Goal: Task Accomplishment & Management: Manage account settings

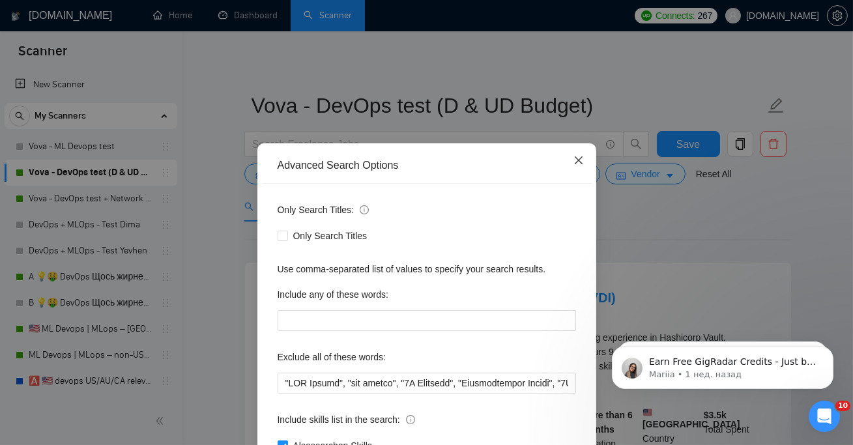
click at [577, 161] on icon "close" at bounding box center [578, 160] width 10 height 10
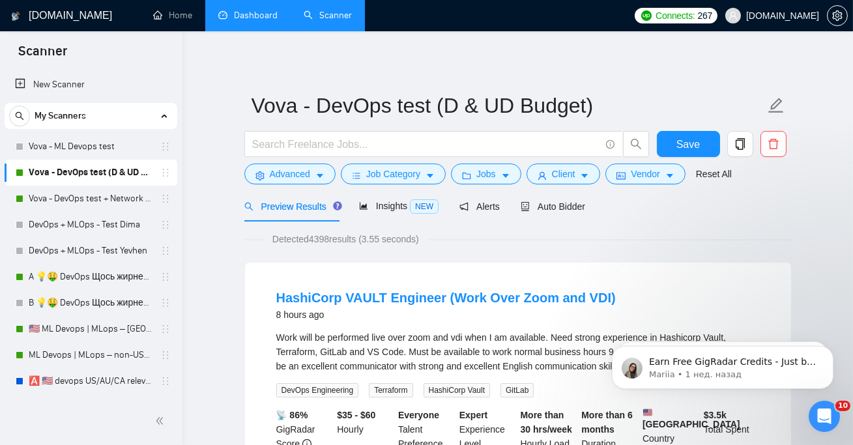
click at [239, 16] on link "Dashboard" at bounding box center [247, 15] width 59 height 11
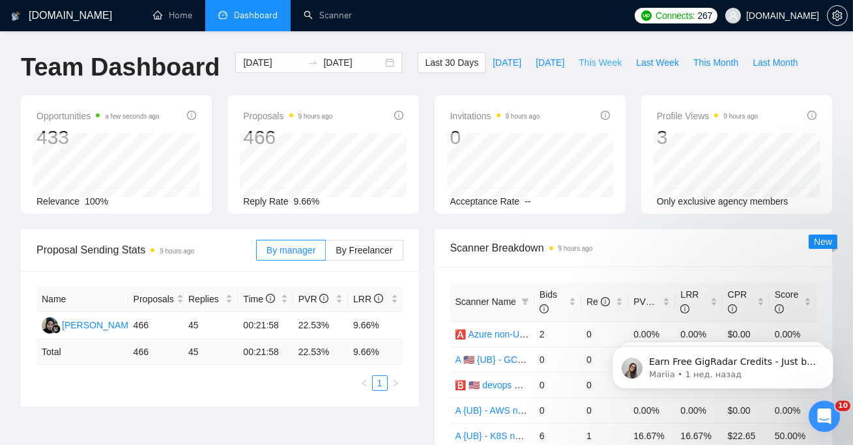
click at [609, 63] on span "This Week" at bounding box center [600, 62] width 43 height 14
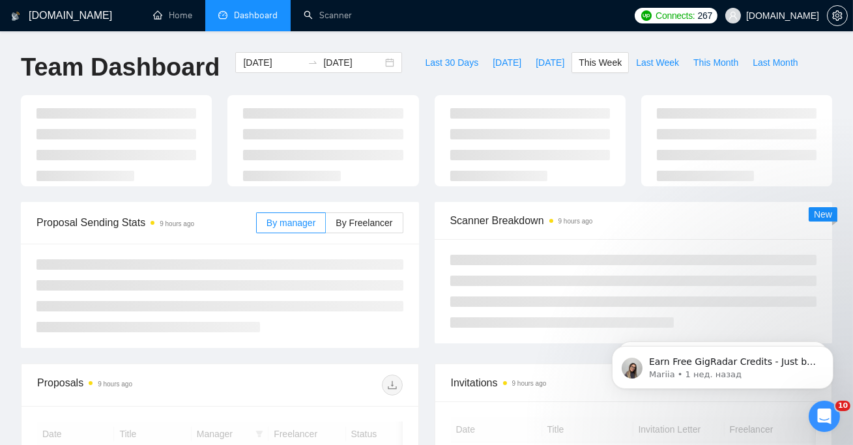
type input "[DATE]"
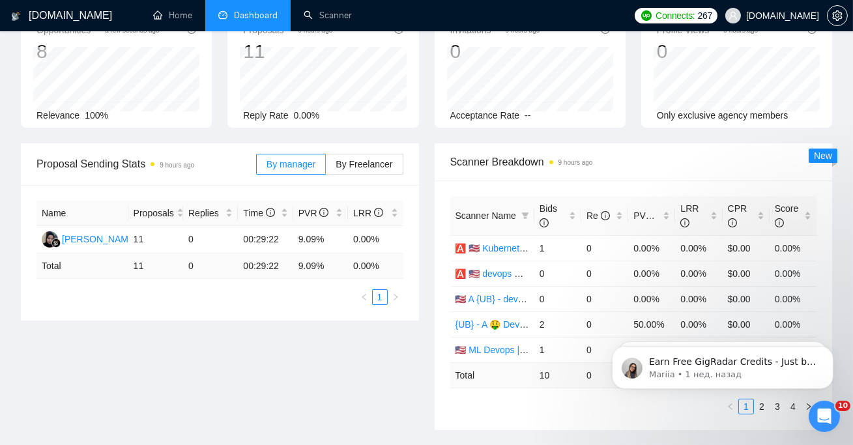
scroll to position [143, 0]
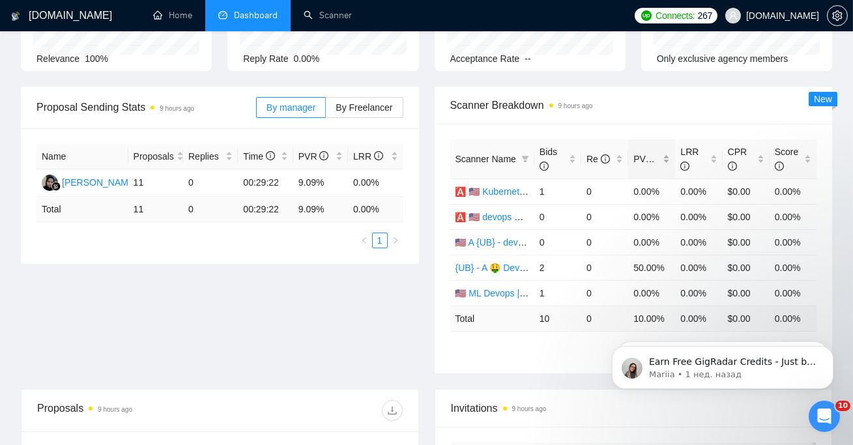
click at [649, 156] on span "PVR" at bounding box center [648, 159] width 31 height 10
click at [353, 108] on span "By Freelancer" at bounding box center [364, 107] width 57 height 10
click at [326, 111] on input "By Freelancer" at bounding box center [326, 111] width 0 height 0
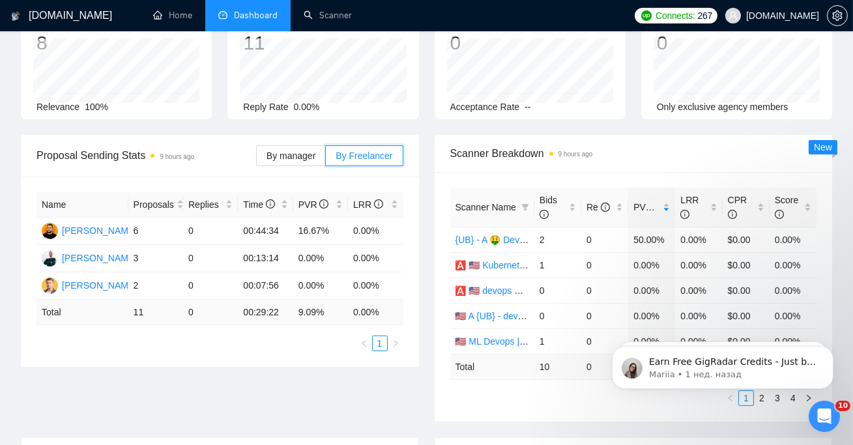
scroll to position [0, 0]
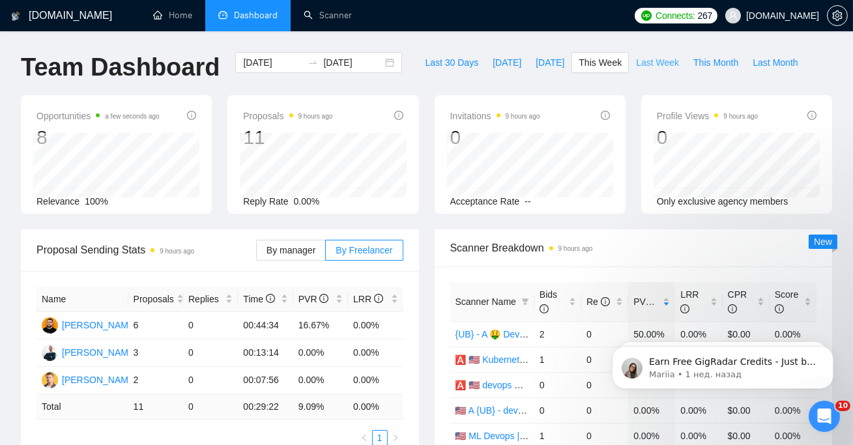
click at [659, 67] on span "Last Week" at bounding box center [657, 62] width 43 height 14
type input "[DATE]"
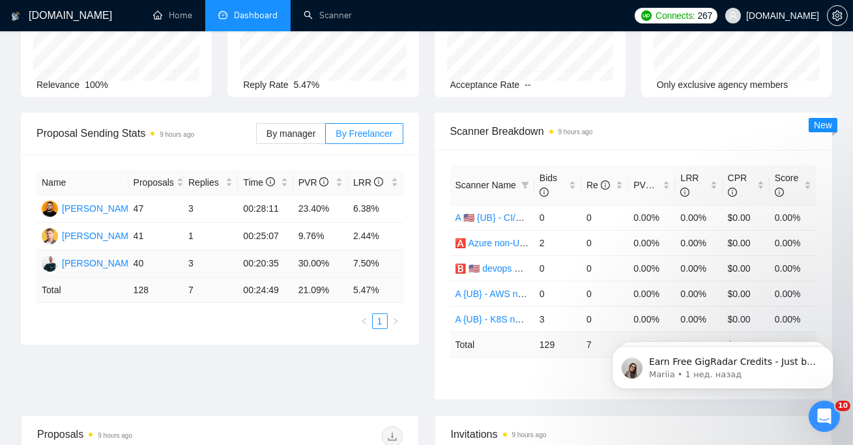
scroll to position [166, 0]
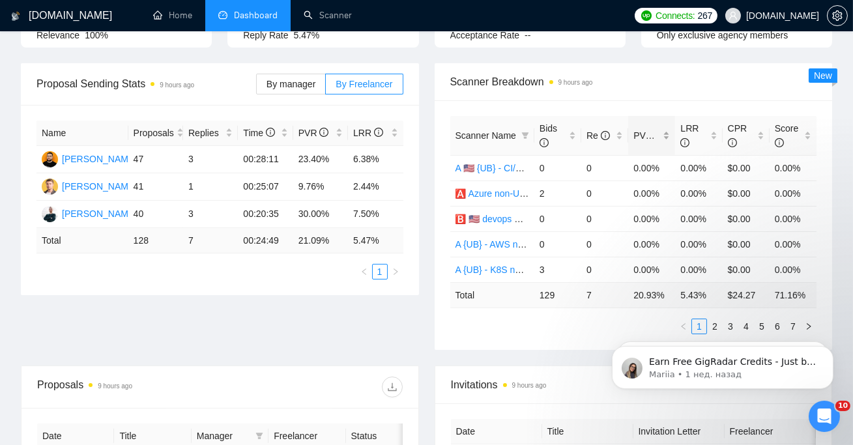
click at [652, 128] on span "PVR" at bounding box center [646, 135] width 27 height 14
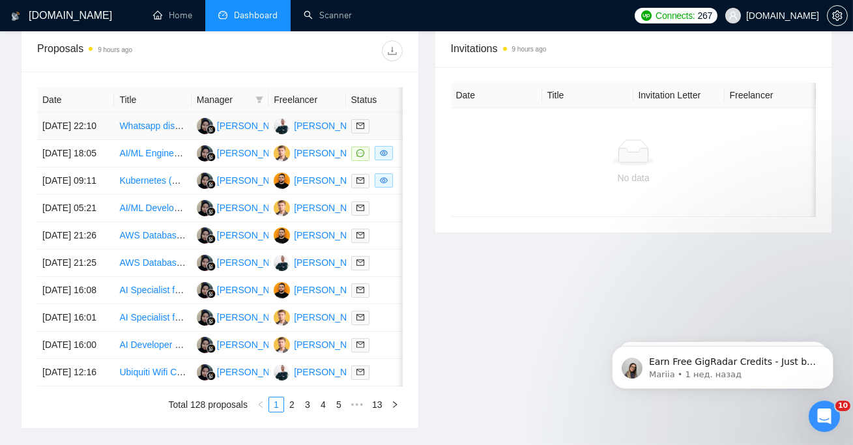
scroll to position [283, 0]
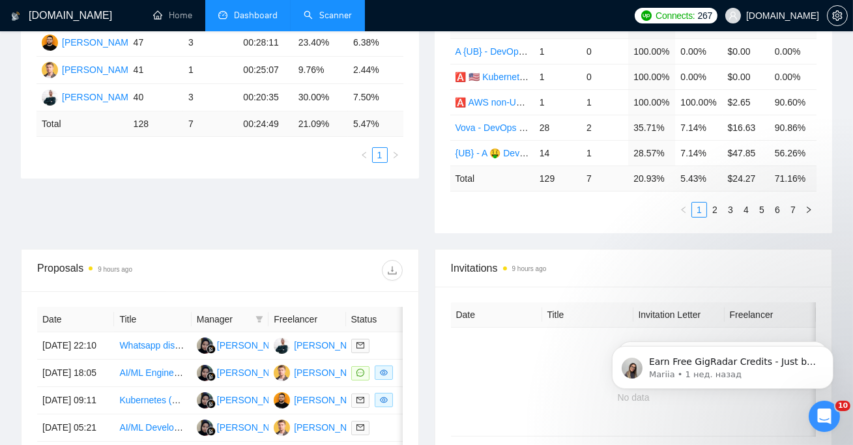
click at [318, 19] on link "Scanner" at bounding box center [328, 15] width 48 height 11
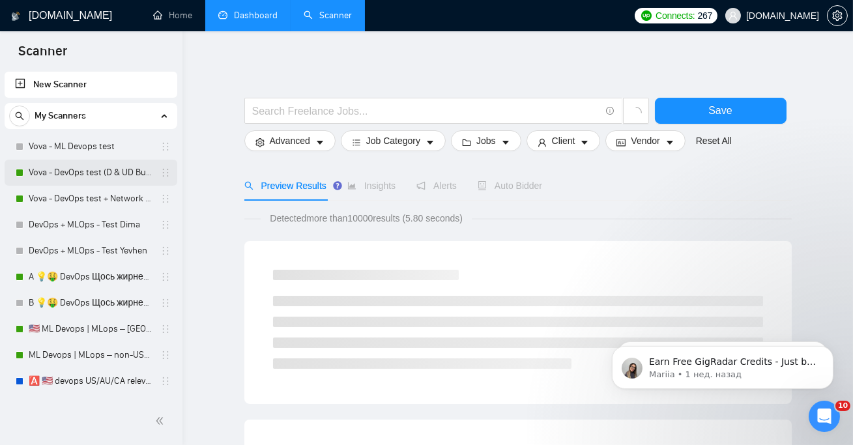
click at [65, 171] on link "Vova - DevOps test (D & UD Budget)" at bounding box center [91, 173] width 124 height 26
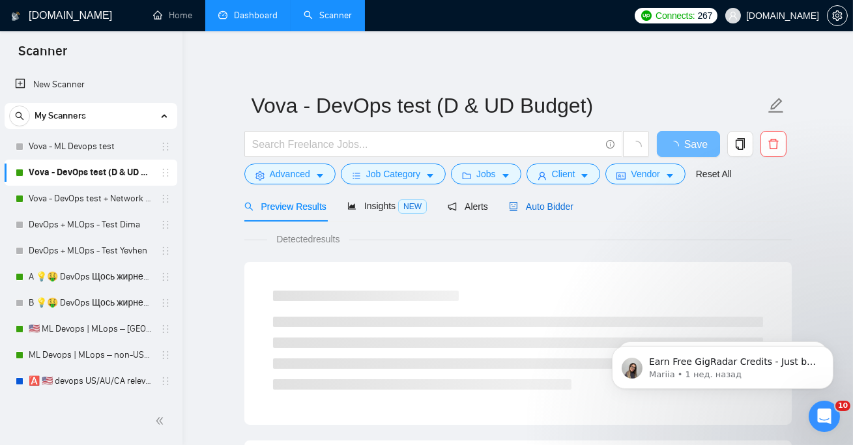
click at [572, 201] on span "Auto Bidder" at bounding box center [541, 206] width 65 height 10
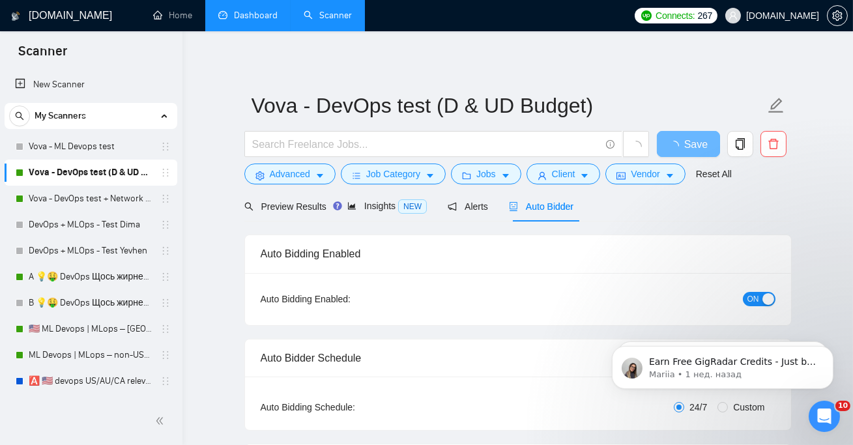
click at [755, 299] on span "ON" at bounding box center [753, 299] width 12 height 14
click at [676, 145] on icon "loading" at bounding box center [674, 146] width 10 height 10
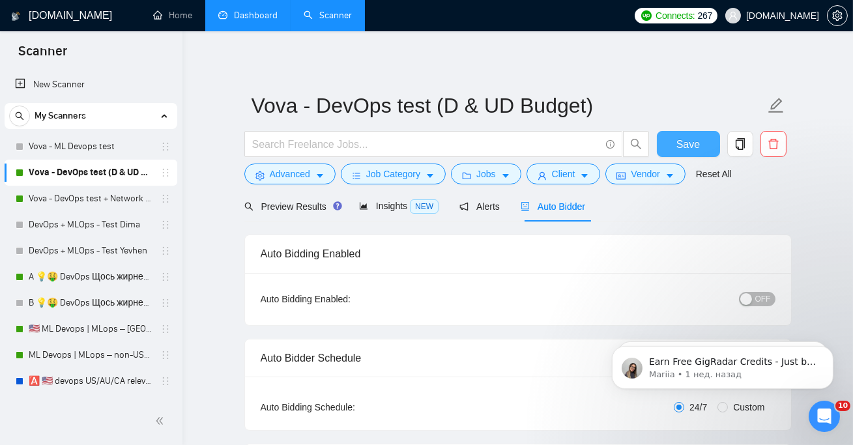
click at [676, 146] on span "Save" at bounding box center [687, 144] width 23 height 16
click at [107, 200] on link "Vova - DevOps test + Network & System Administrator (D & UD Budget)" at bounding box center [91, 199] width 124 height 26
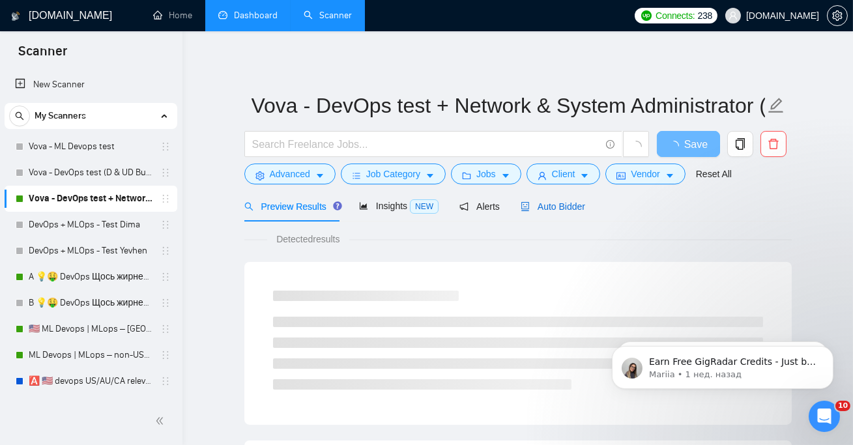
click at [568, 203] on span "Auto Bidder" at bounding box center [553, 206] width 65 height 10
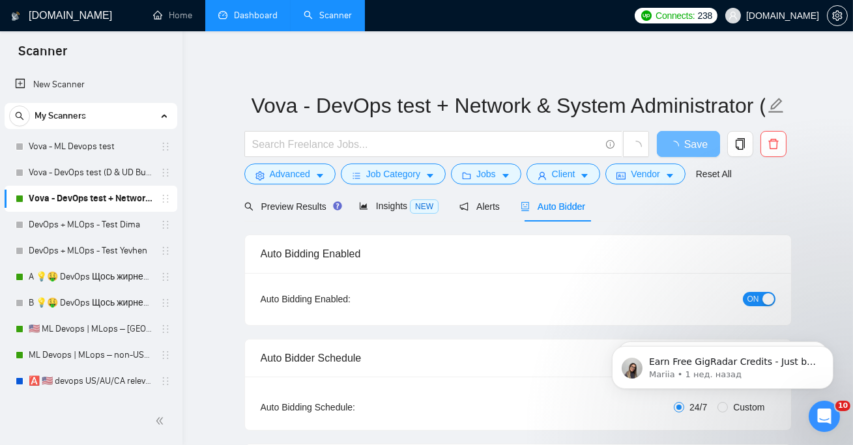
click at [762, 298] on button "ON" at bounding box center [759, 299] width 33 height 14
click at [689, 152] on span "Save" at bounding box center [687, 144] width 23 height 16
click at [240, 10] on link "Dashboard" at bounding box center [247, 15] width 59 height 11
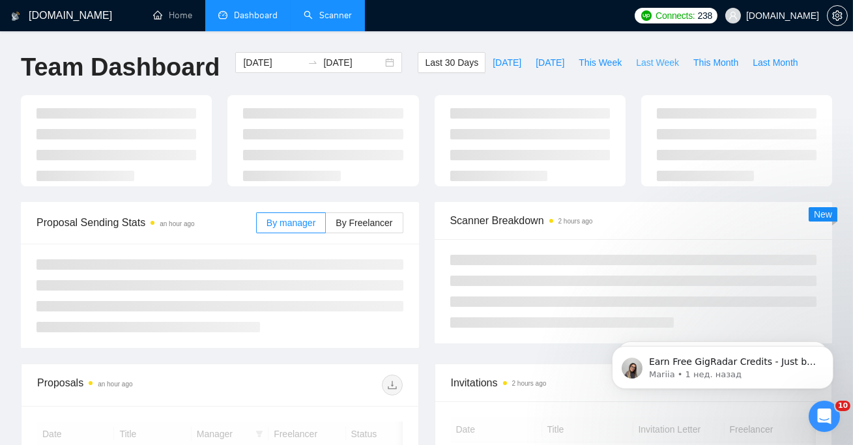
click at [655, 54] on button "Last Week" at bounding box center [657, 62] width 57 height 21
type input "[DATE]"
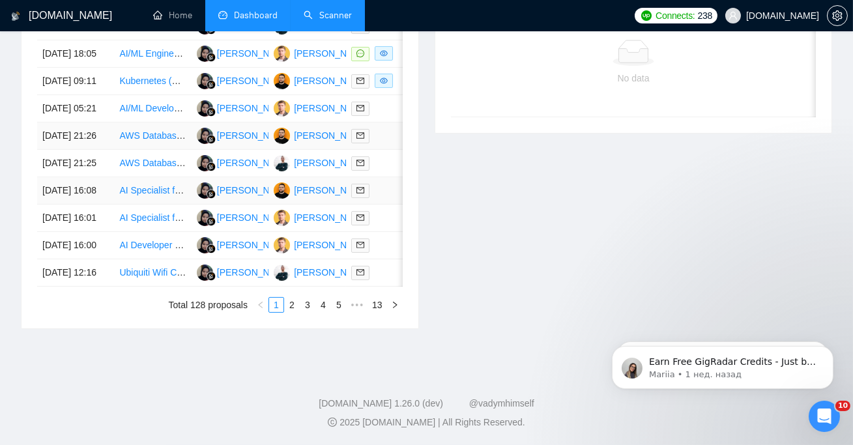
scroll to position [723, 0]
click at [285, 308] on link "2" at bounding box center [292, 305] width 14 height 14
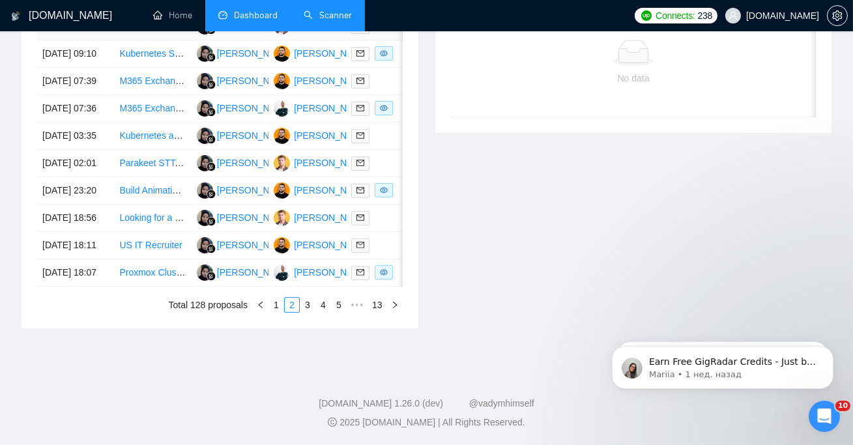
scroll to position [723, 0]
click at [307, 306] on link "3" at bounding box center [307, 305] width 14 height 14
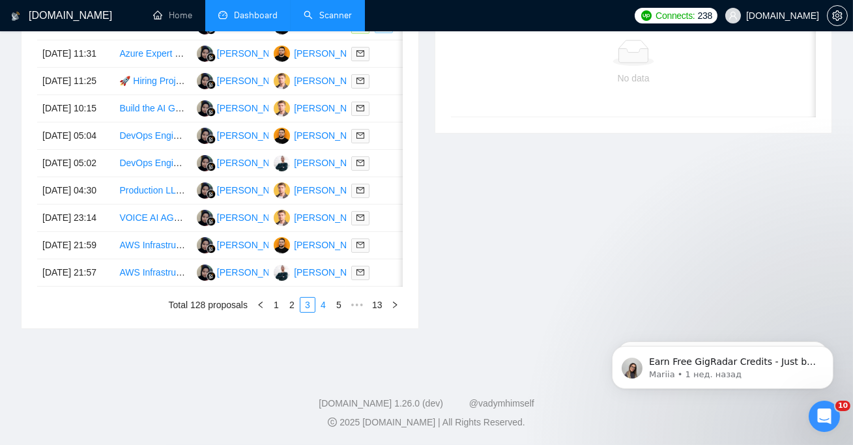
click at [321, 309] on link "4" at bounding box center [323, 305] width 14 height 14
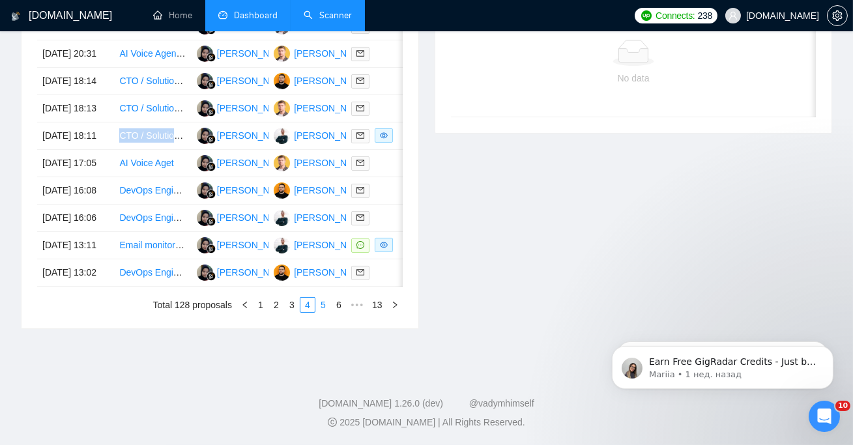
click at [320, 306] on link "5" at bounding box center [323, 305] width 14 height 14
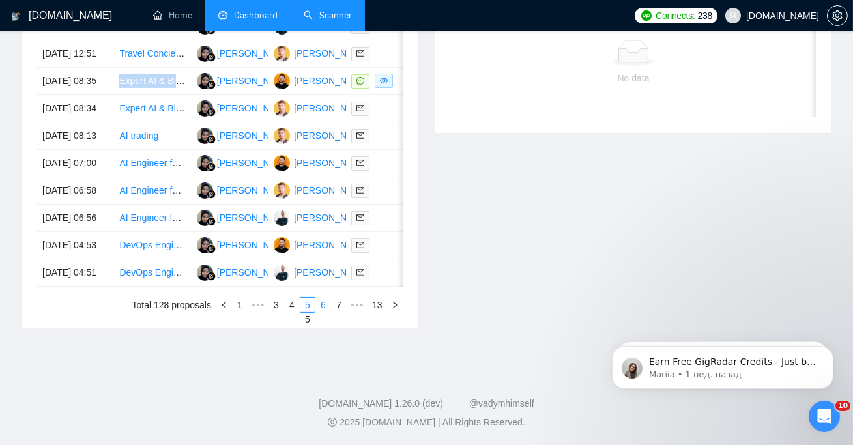
click at [326, 305] on link "6" at bounding box center [323, 305] width 14 height 14
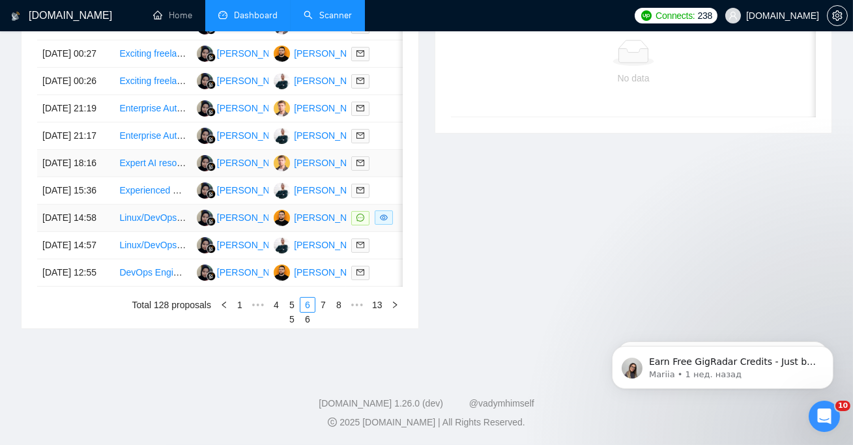
scroll to position [665, 0]
click at [316, 312] on link "7" at bounding box center [323, 305] width 14 height 14
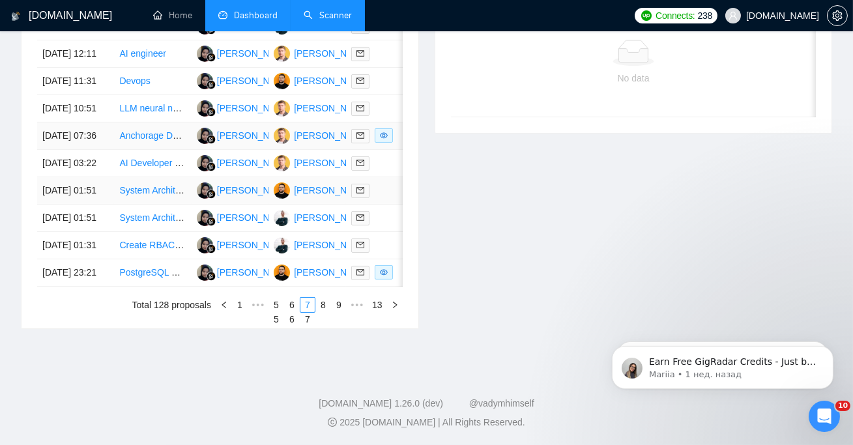
scroll to position [691, 0]
click at [321, 312] on link "8" at bounding box center [323, 305] width 14 height 14
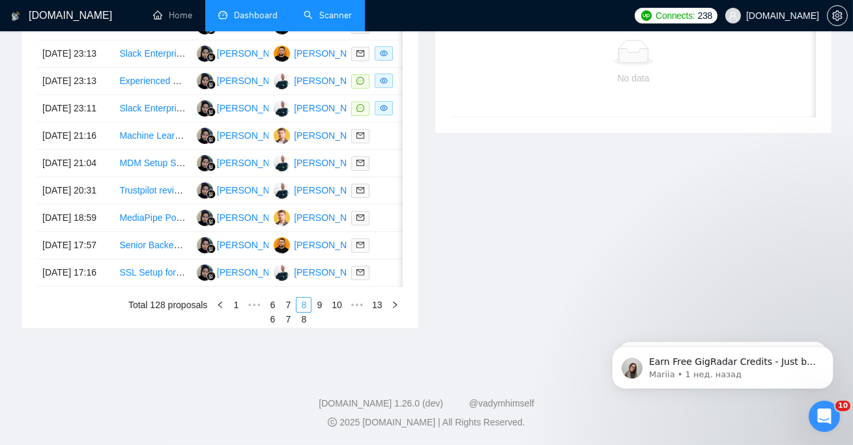
click at [321, 312] on link "9" at bounding box center [319, 305] width 14 height 14
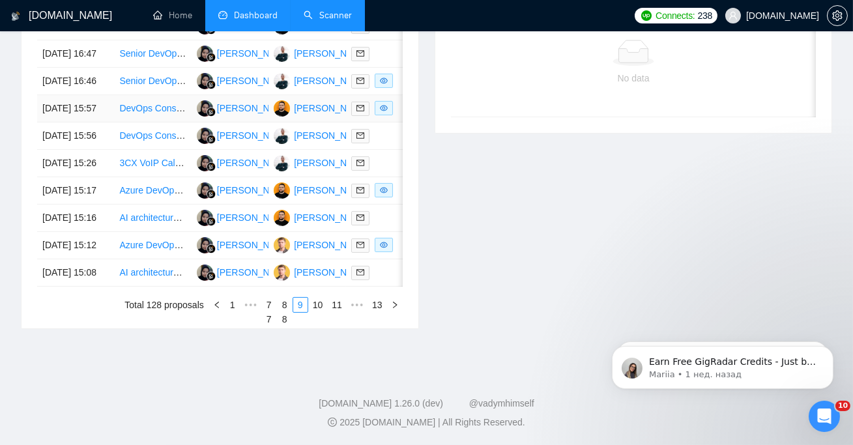
scroll to position [723, 0]
click at [312, 300] on link "10" at bounding box center [318, 305] width 18 height 14
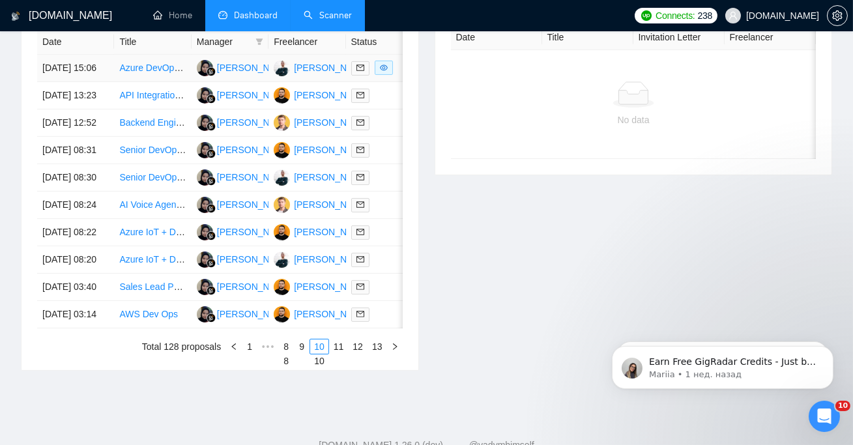
scroll to position [738, 0]
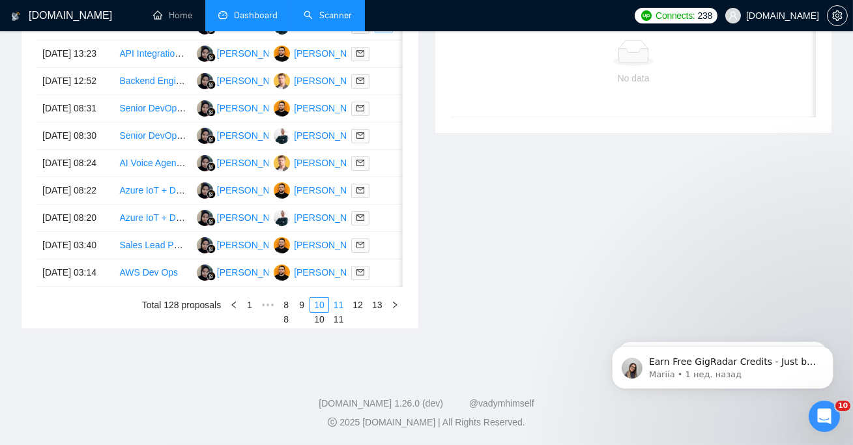
click at [336, 305] on link "11" at bounding box center [339, 305] width 18 height 14
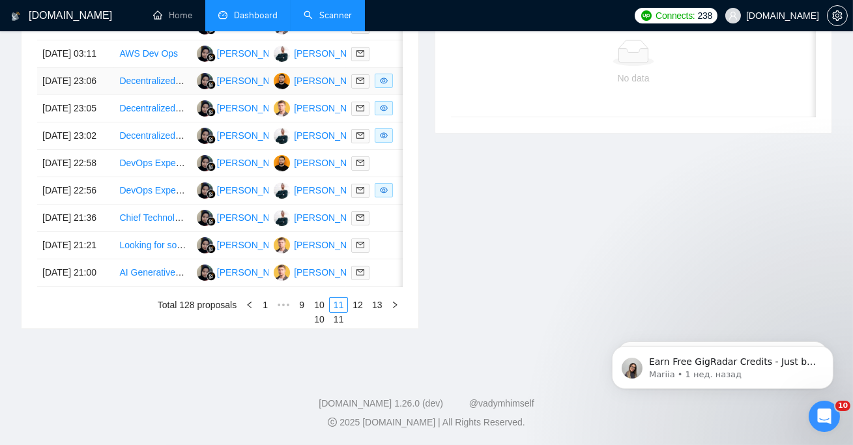
scroll to position [740, 0]
click at [358, 306] on link "12" at bounding box center [358, 305] width 18 height 14
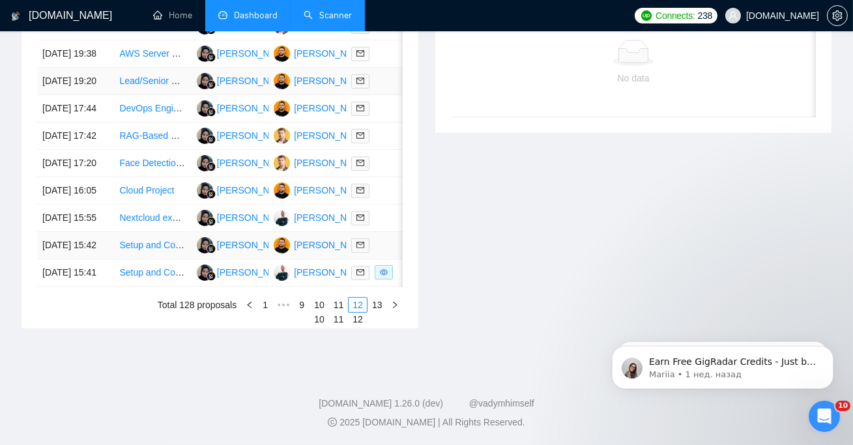
scroll to position [704, 0]
click at [375, 312] on link "13" at bounding box center [377, 305] width 18 height 14
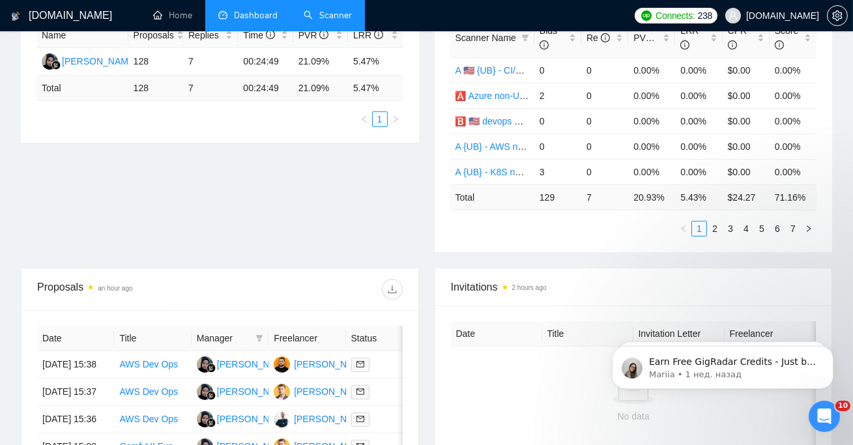
scroll to position [0, 0]
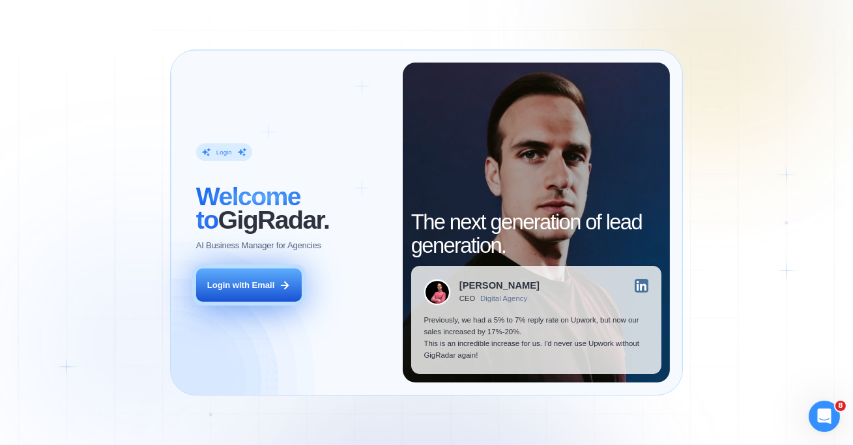
click at [282, 274] on button "Login with Email" at bounding box center [249, 284] width 106 height 33
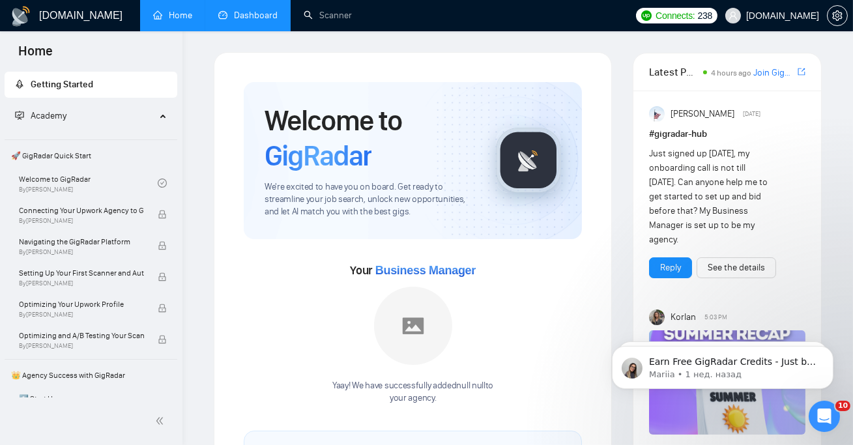
click at [239, 19] on link "Dashboard" at bounding box center [247, 15] width 59 height 11
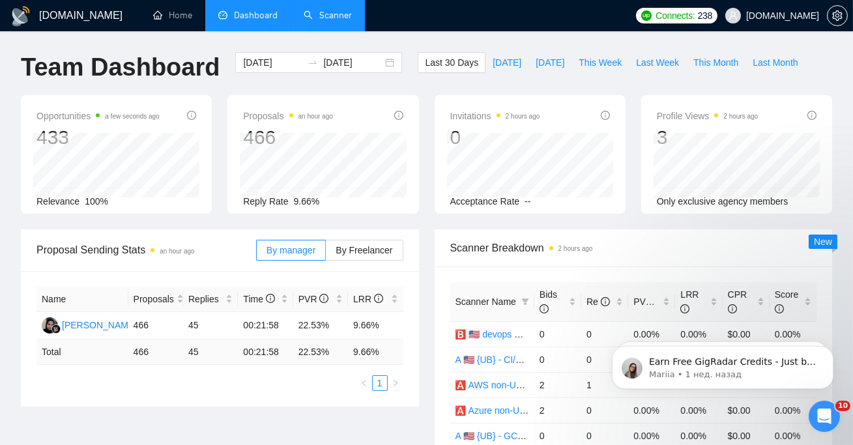
click at [334, 16] on link "Scanner" at bounding box center [328, 15] width 48 height 11
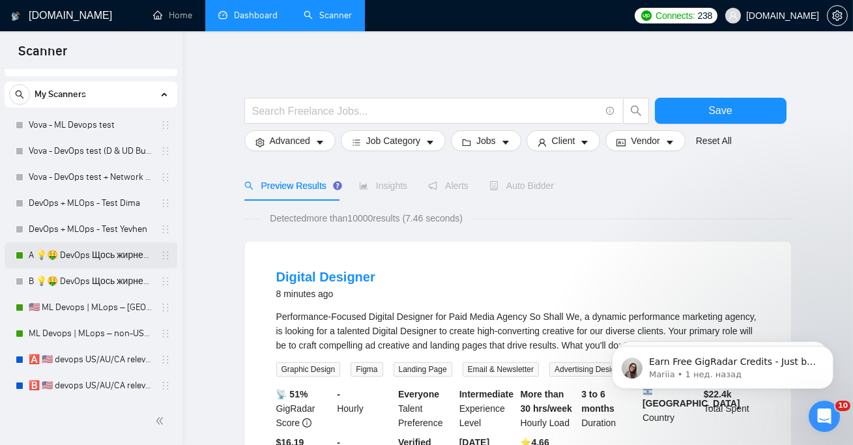
scroll to position [23, 0]
click at [72, 260] on link "A 💡🤑 DevOps Щось жирненьке -" at bounding box center [91, 253] width 124 height 26
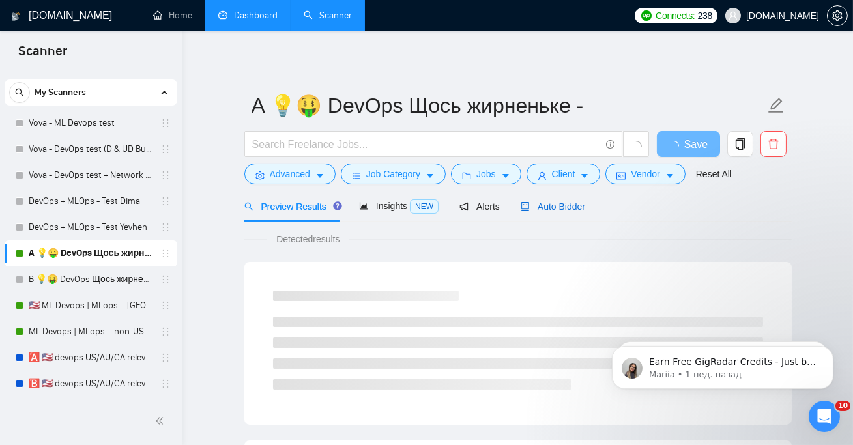
click at [550, 200] on div "Auto Bidder" at bounding box center [553, 206] width 65 height 14
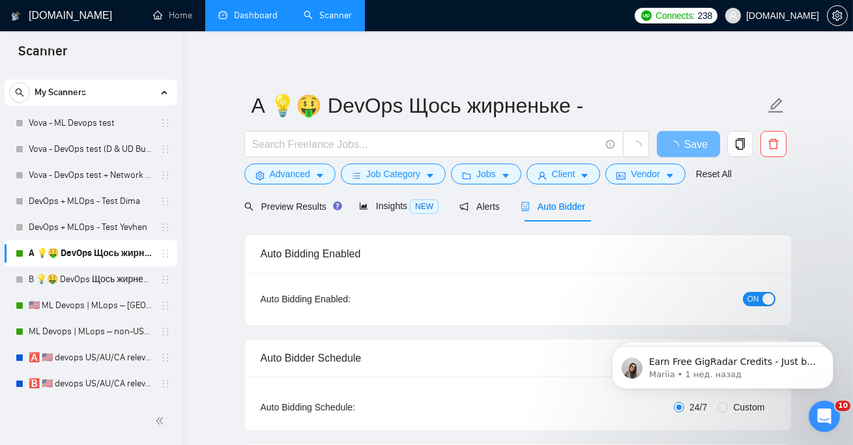
checkbox input "true"
click at [287, 169] on span "Advanced" at bounding box center [290, 174] width 40 height 14
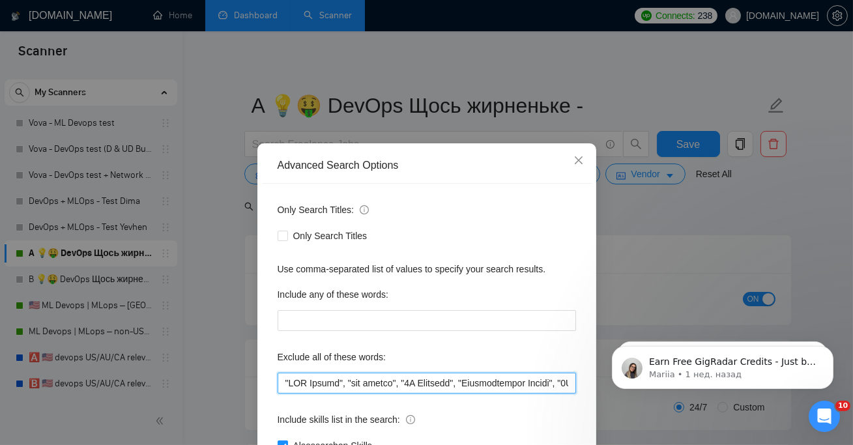
click at [284, 381] on input "text" at bounding box center [427, 383] width 298 height 21
paste input "Peer Review"
drag, startPoint x: 342, startPoint y: 383, endPoint x: 260, endPoint y: 377, distance: 82.3
click at [260, 377] on div "Advanced Search Options Only Search Titles: Only Search Titles Use comma-separa…" at bounding box center [426, 334] width 339 height 383
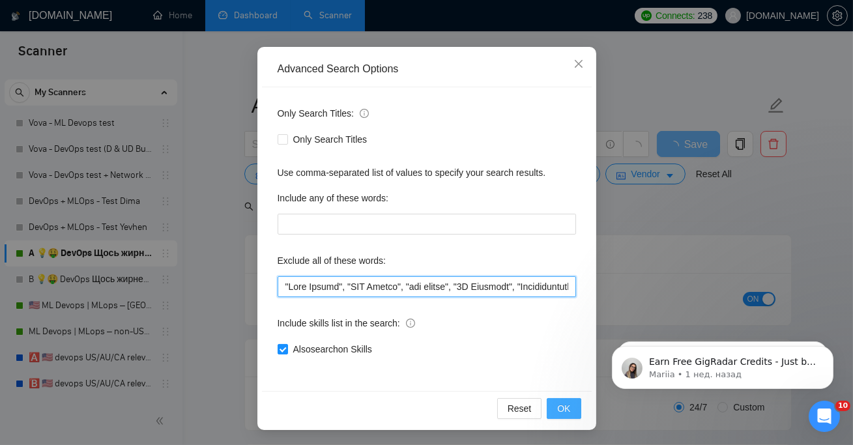
type input ""Peer Review", "IBM Maximo", "ibm maximo", "3D Modeling", "Architectural Design…"
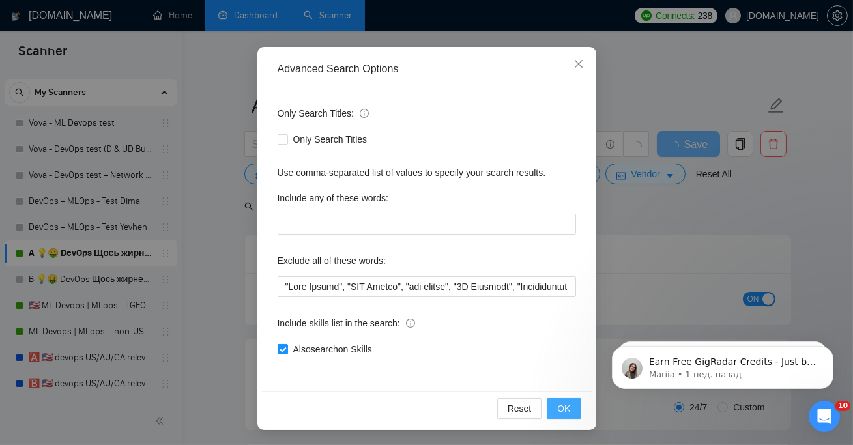
click at [566, 407] on span "OK" at bounding box center [563, 408] width 13 height 14
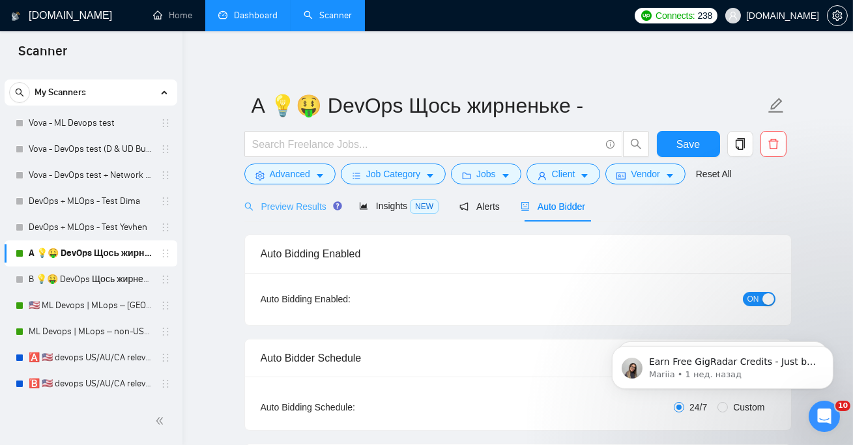
click at [283, 195] on div "Preview Results" at bounding box center [291, 206] width 94 height 31
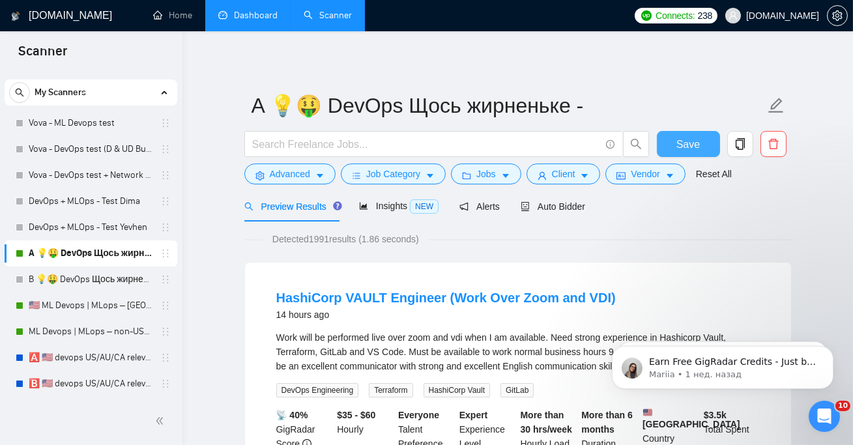
click at [700, 143] on button "Save" at bounding box center [688, 144] width 63 height 26
click at [74, 309] on link "🇺🇸 ML Devops | MLops – [GEOGRAPHIC_DATA]/CA/AU - test: bid in range 90%" at bounding box center [91, 306] width 124 height 26
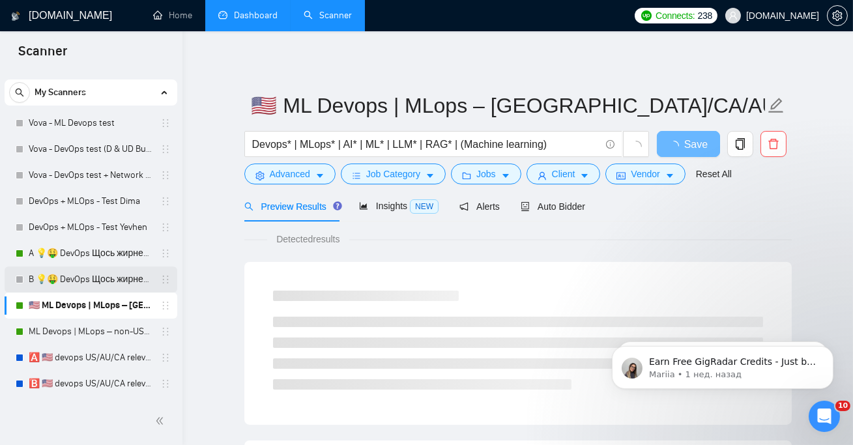
click at [104, 291] on link "B 💡🤑 DevOps Щось жирненьке -" at bounding box center [91, 280] width 124 height 26
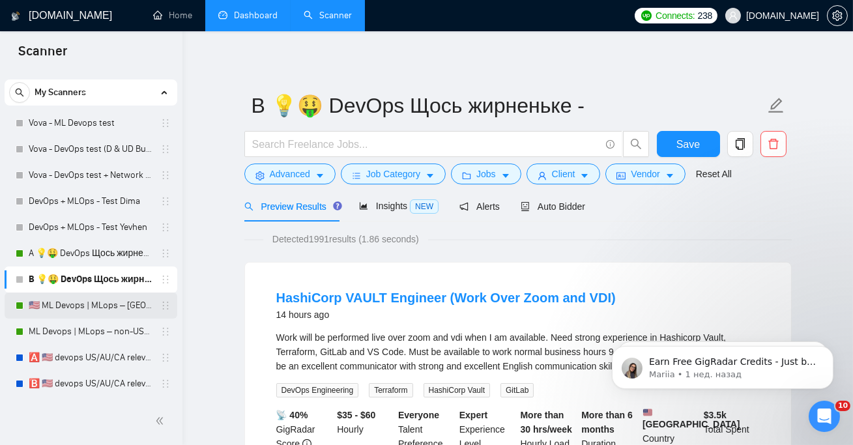
click at [99, 310] on link "🇺🇸 ML Devops | MLops – [GEOGRAPHIC_DATA]/CA/AU - test: bid in range 90%" at bounding box center [91, 306] width 124 height 26
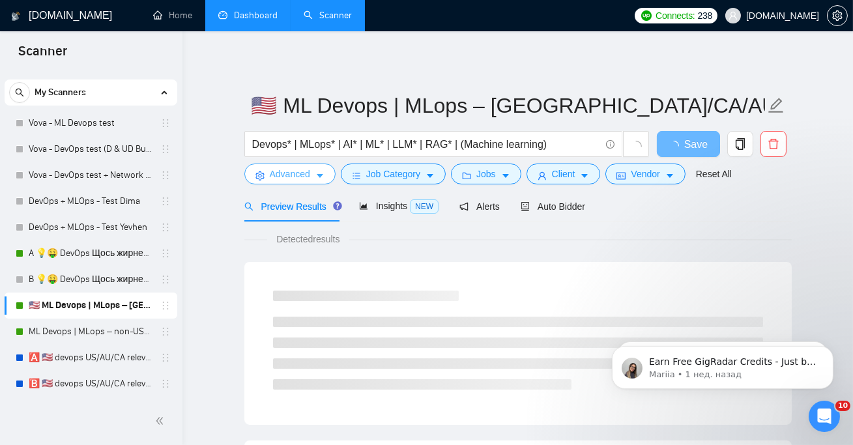
click at [285, 170] on span "Advanced" at bounding box center [290, 174] width 40 height 14
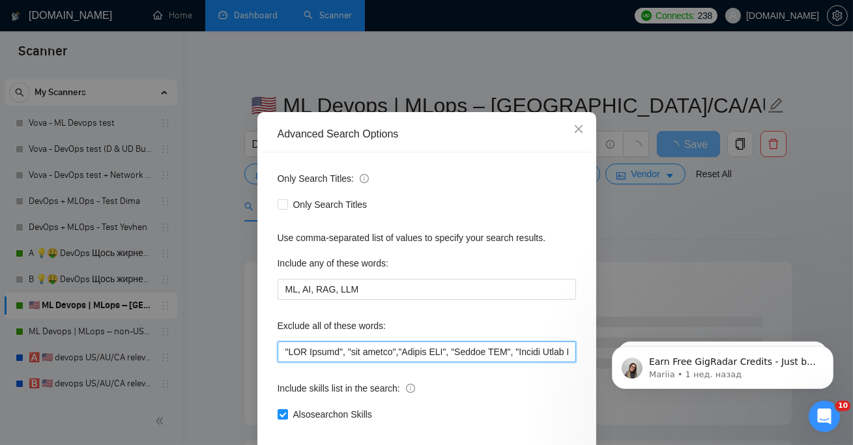
click at [283, 362] on input "text" at bounding box center [427, 351] width 298 height 21
paste input ""Peer Review","
drag, startPoint x: 349, startPoint y: 382, endPoint x: 258, endPoint y: 383, distance: 91.2
click at [258, 383] on div "Advanced Search Options Only Search Titles: Only Search Titles Use comma-separa…" at bounding box center [426, 303] width 339 height 383
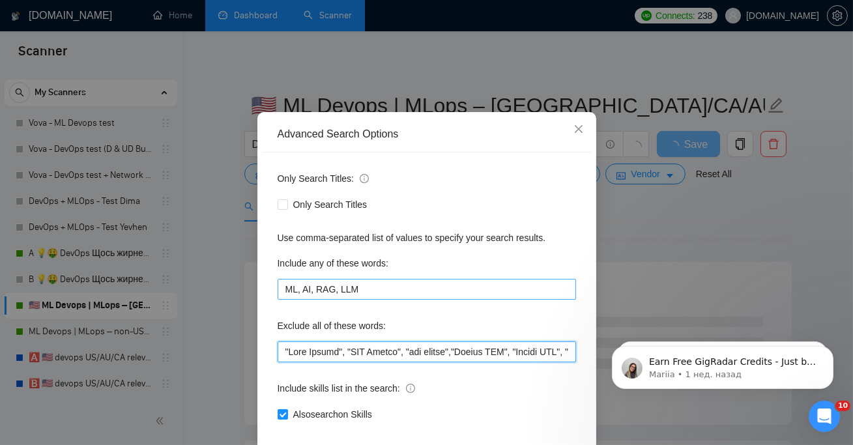
scroll to position [96, 0]
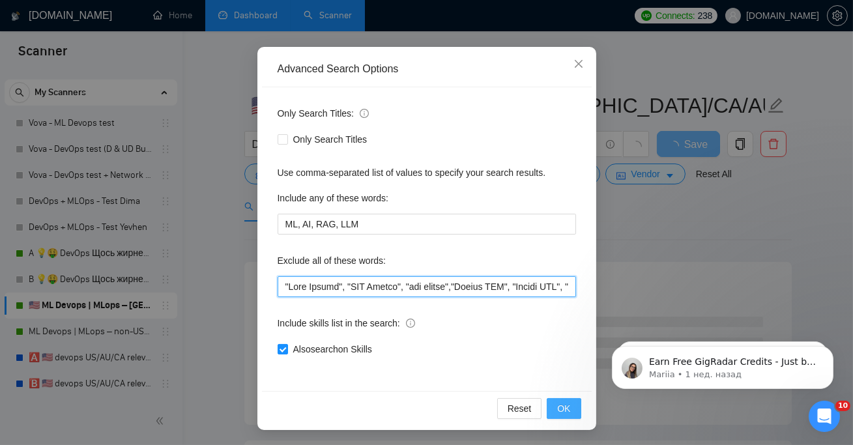
type input ""Peer Review", "IBM Maximo", "ibm maximo","Oracle IAM", "Oracle SFA", "Oracle C…"
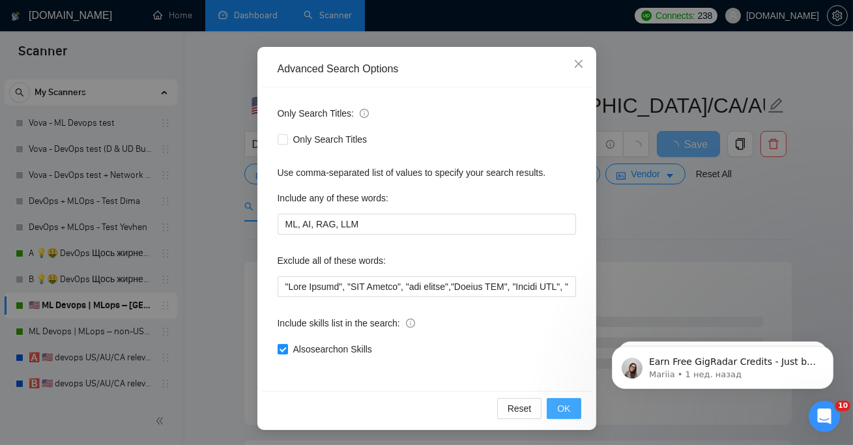
click at [549, 406] on button "OK" at bounding box center [564, 408] width 34 height 21
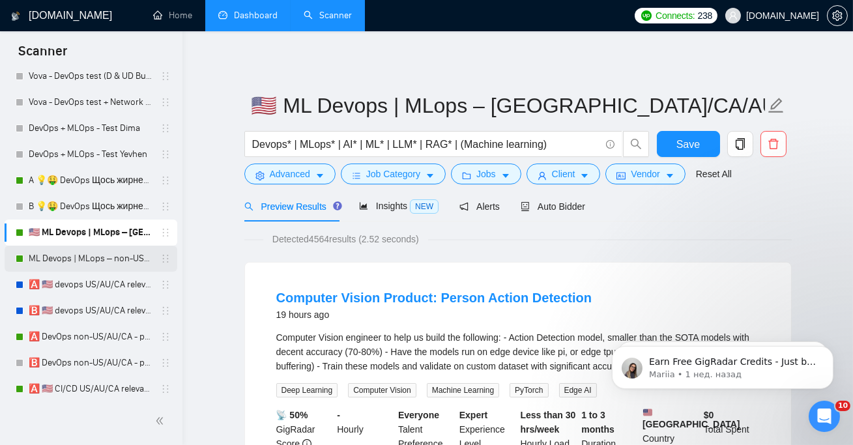
click at [57, 263] on link "ML Devops | MLops – non-US/CA/AU - test: bid in range 90%" at bounding box center [91, 259] width 124 height 26
click at [287, 175] on span "Advanced" at bounding box center [290, 174] width 40 height 14
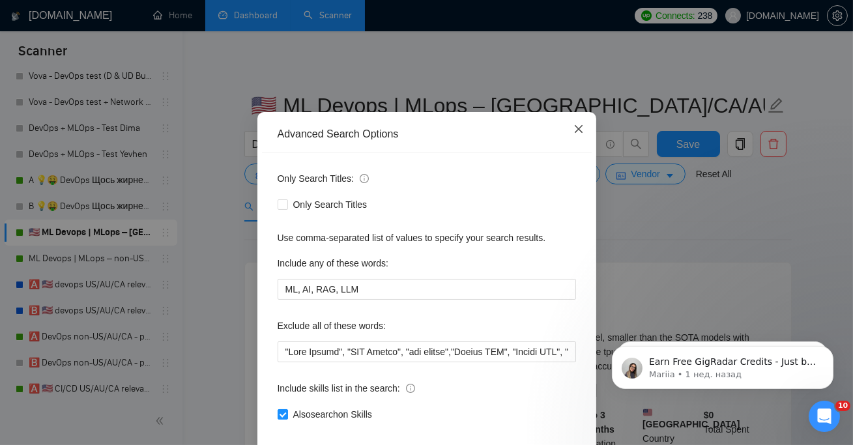
click at [577, 147] on span "Close" at bounding box center [578, 129] width 35 height 35
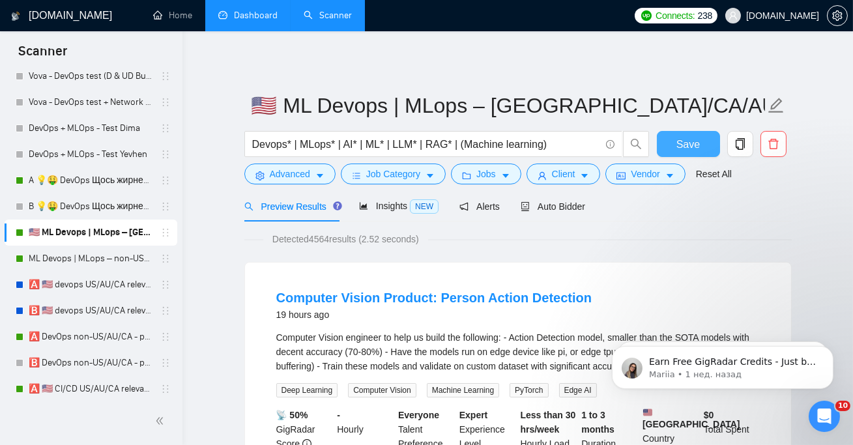
click at [662, 148] on button "Save" at bounding box center [688, 144] width 63 height 26
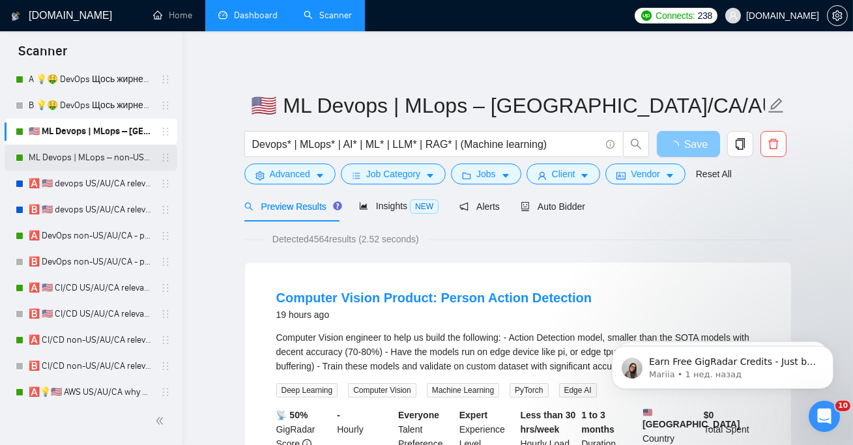
scroll to position [238, 0]
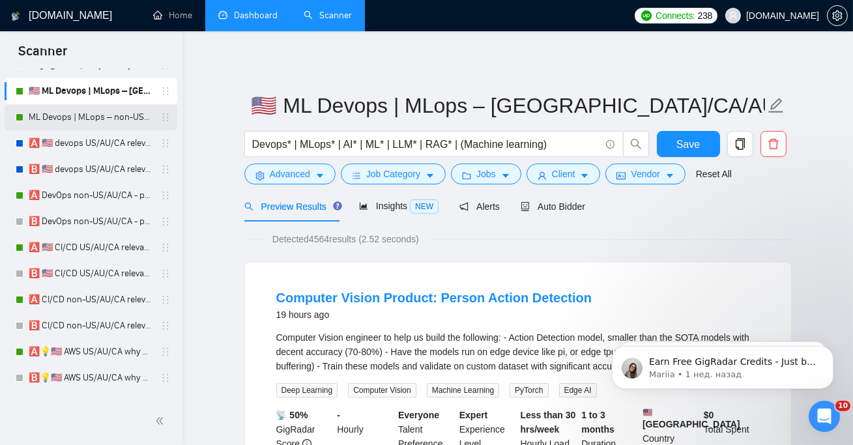
click at [75, 116] on link "ML Devops | MLops – non-US/CA/AU - test: bid in range 90%" at bounding box center [91, 117] width 124 height 26
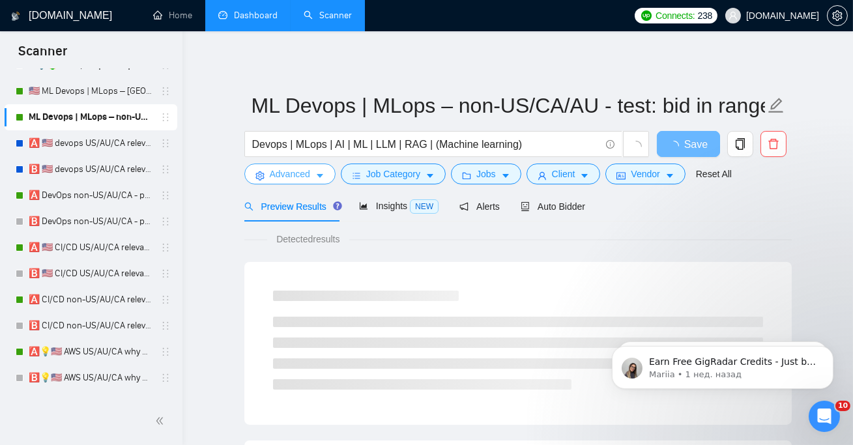
click at [285, 179] on span "Advanced" at bounding box center [290, 174] width 40 height 14
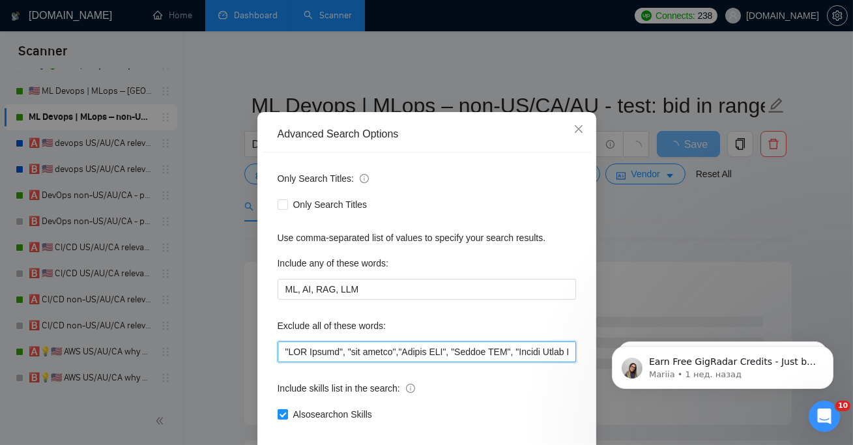
click at [286, 362] on input "text" at bounding box center [427, 351] width 298 height 21
paste input ""Peer Review","
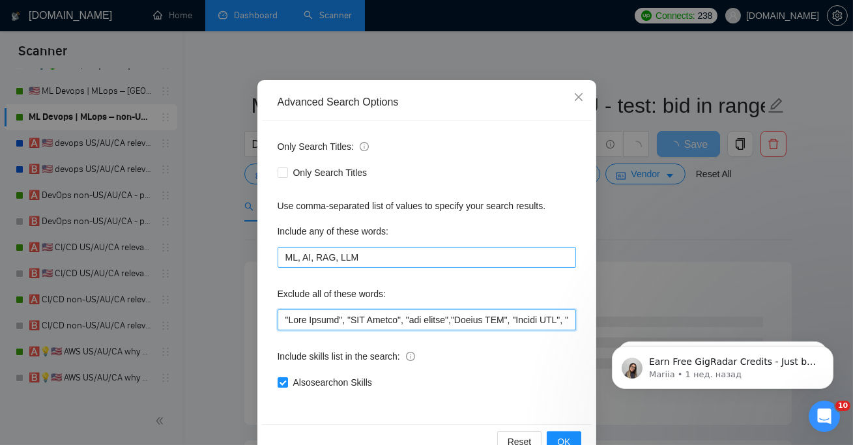
scroll to position [96, 0]
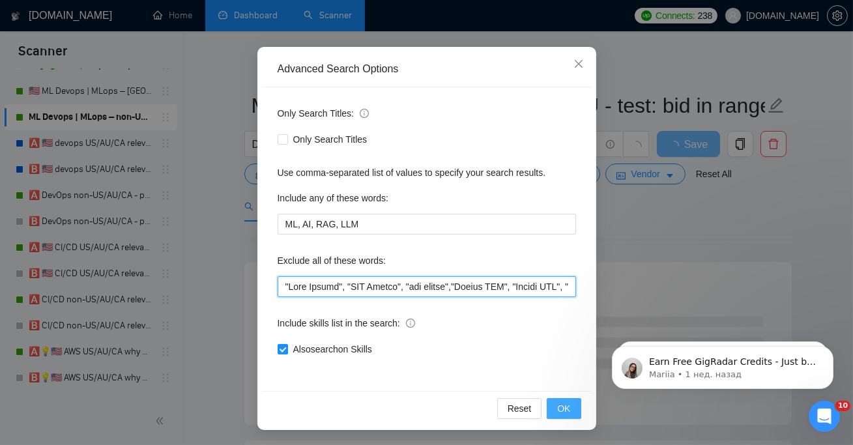
type input ""Peer Review", "IBM Maximo", "ibm maximo","Oracle IAM", "Oracle SFA", "Oracle C…"
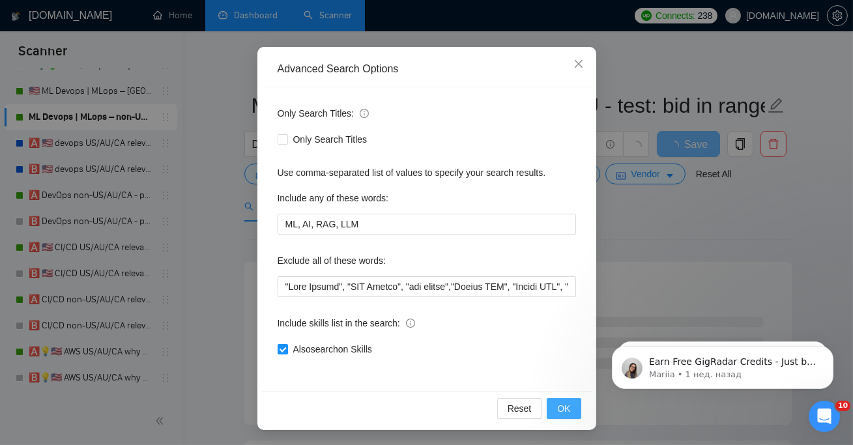
click at [562, 403] on span "OK" at bounding box center [563, 408] width 13 height 14
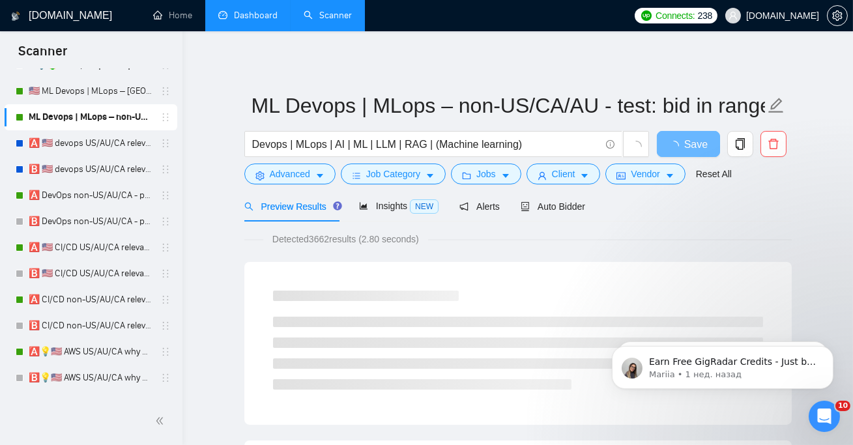
scroll to position [31, 0]
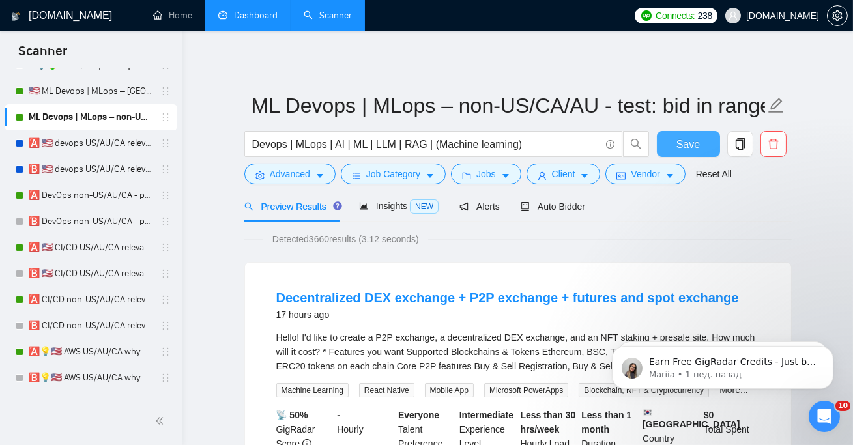
click at [696, 149] on span "Save" at bounding box center [687, 144] width 23 height 16
click at [102, 141] on link "🅰️ 🇺🇸 devops US/AU/CA relevant exp -" at bounding box center [91, 143] width 124 height 26
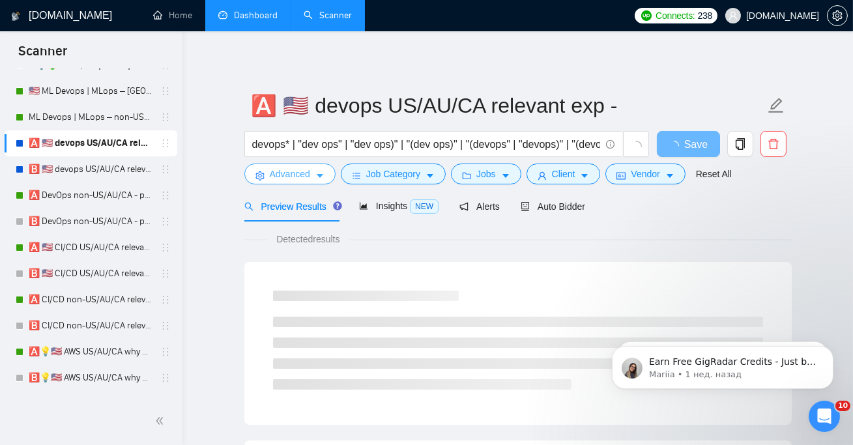
click at [294, 177] on span "Advanced" at bounding box center [290, 174] width 40 height 14
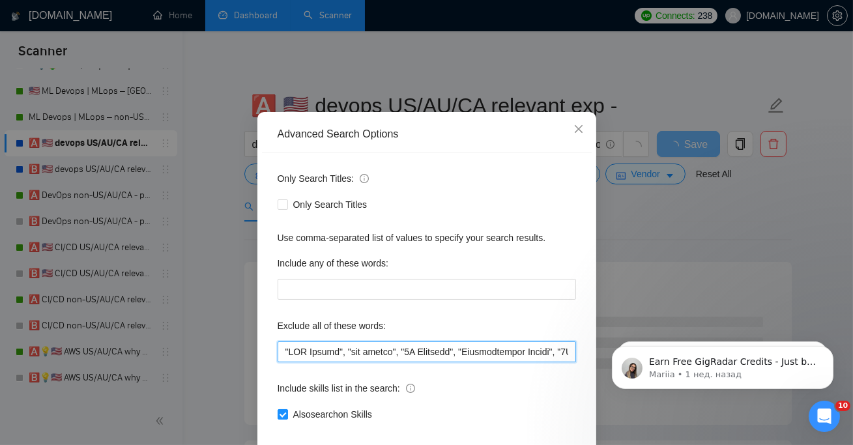
click at [278, 362] on input "text" at bounding box center [427, 351] width 298 height 21
paste input ""Peer Review","
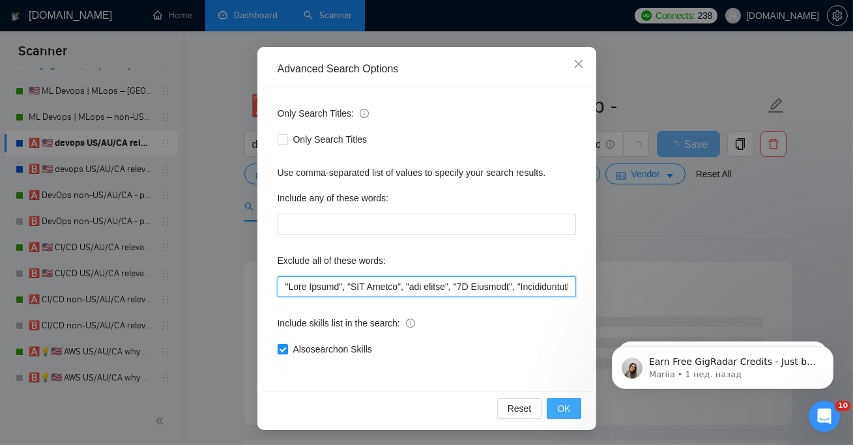
type input ""Peer Review", "IBM Maximo", "ibm maximo", "3D Modeling", "Architectural Design…"
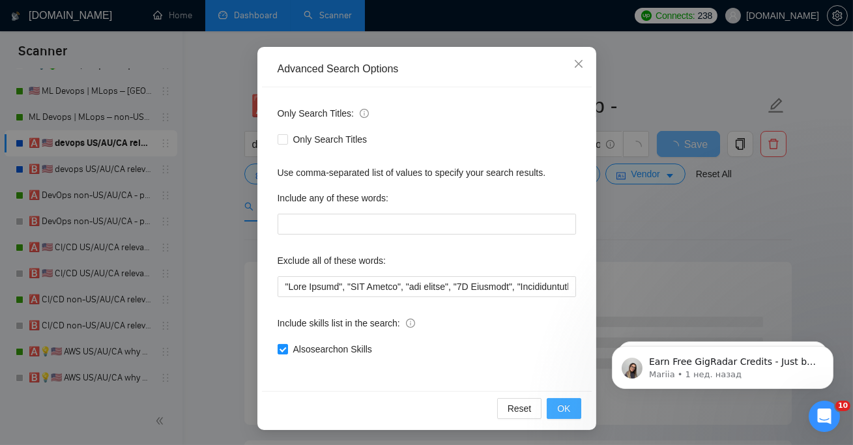
click at [562, 411] on span "OK" at bounding box center [563, 408] width 13 height 14
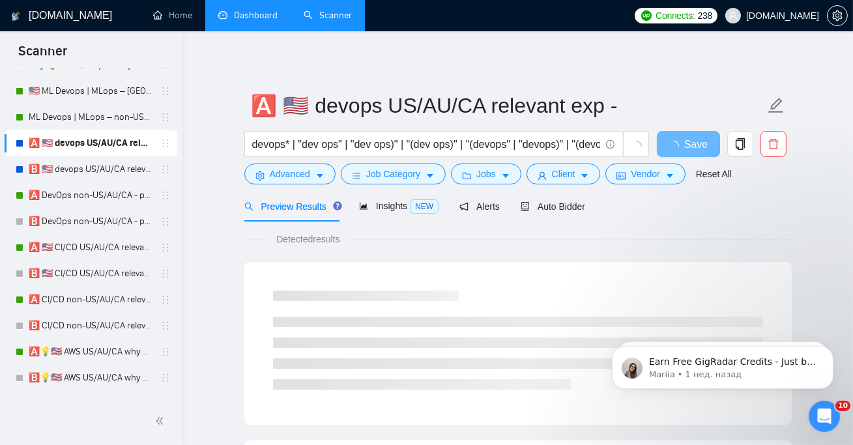
scroll to position [31, 0]
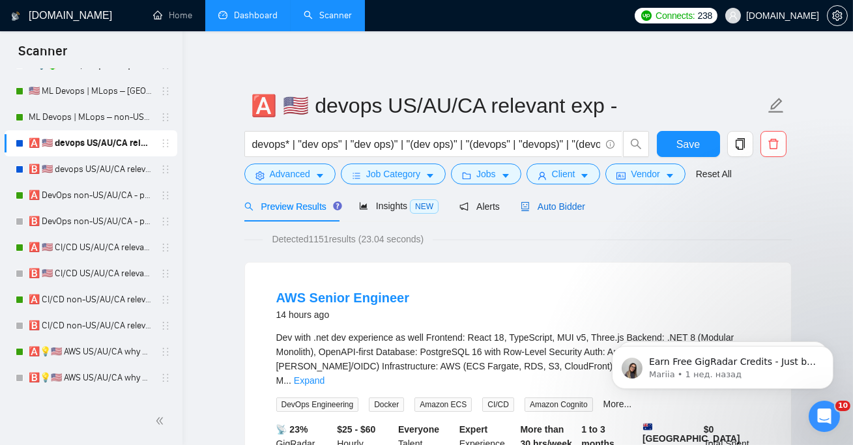
click at [576, 209] on span "Auto Bidder" at bounding box center [553, 206] width 65 height 10
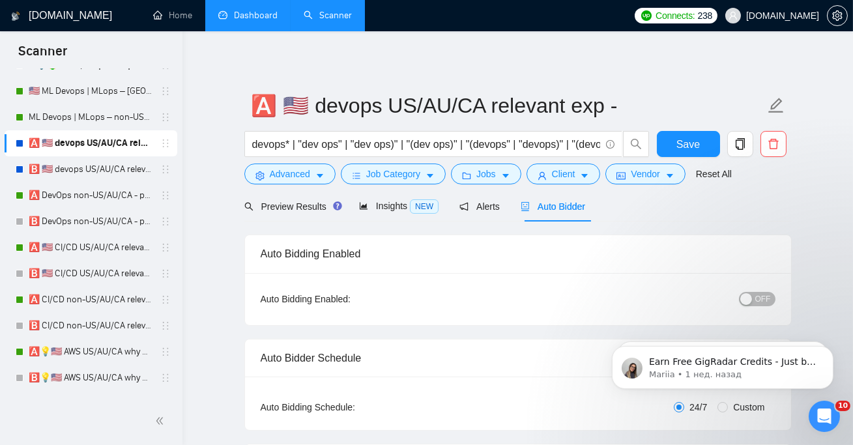
checkbox input "true"
click at [746, 295] on div "button" at bounding box center [746, 299] width 12 height 12
click at [695, 145] on span "Save" at bounding box center [687, 144] width 23 height 16
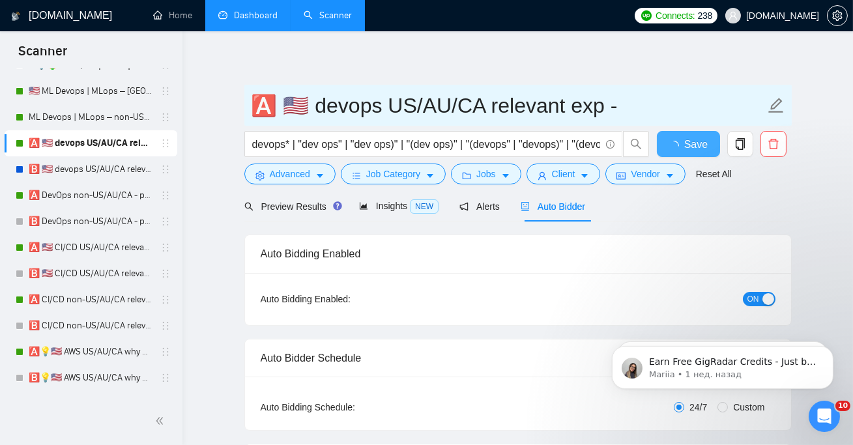
checkbox input "true"
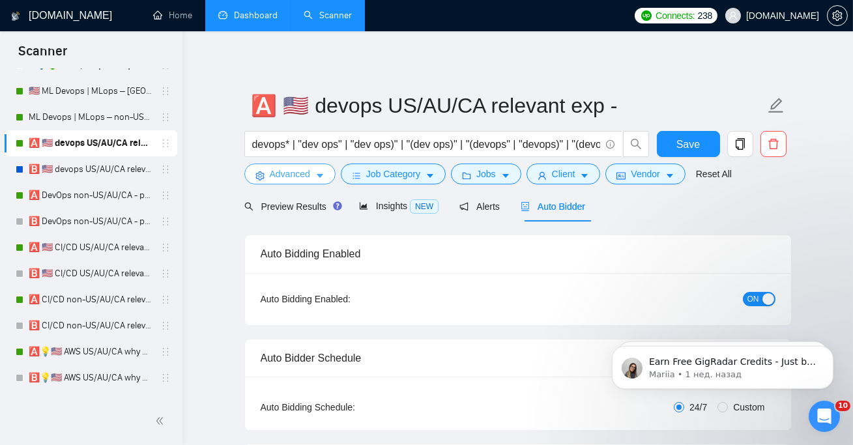
click at [81, 160] on link "🅱️ 🇺🇸 devops US/AU/CA relevant exp" at bounding box center [91, 169] width 124 height 26
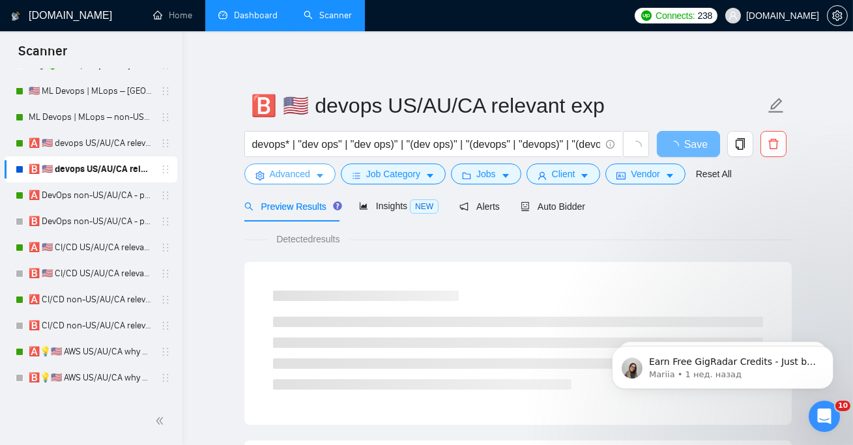
click at [260, 179] on icon "setting" at bounding box center [259, 175] width 8 height 9
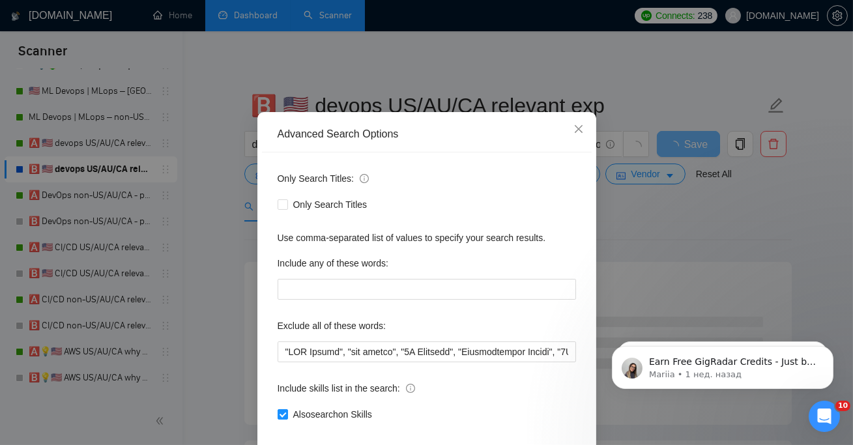
click at [275, 379] on div "Only Search Titles: Only Search Titles Use comma-separated list of values to sp…" at bounding box center [427, 304] width 330 height 304
click at [283, 362] on input "text" at bounding box center [427, 351] width 298 height 21
paste input ""Peer Review","
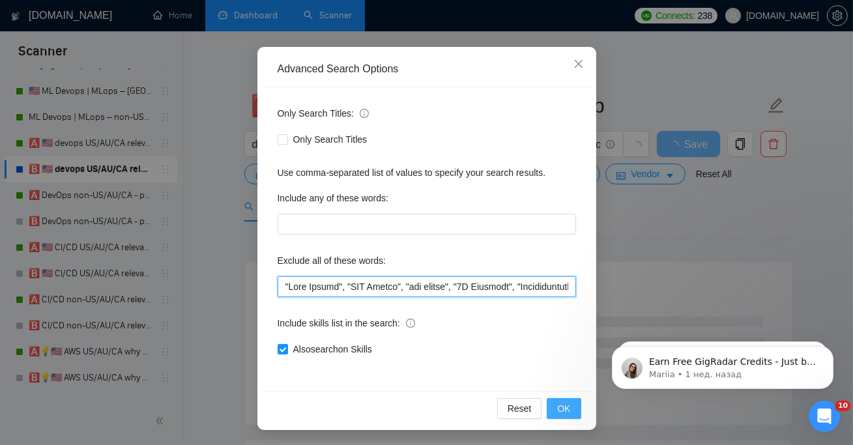
type input ""Peer Review", "IBM Maximo", "ibm maximo", "3D Modeling", "Architectural Design…"
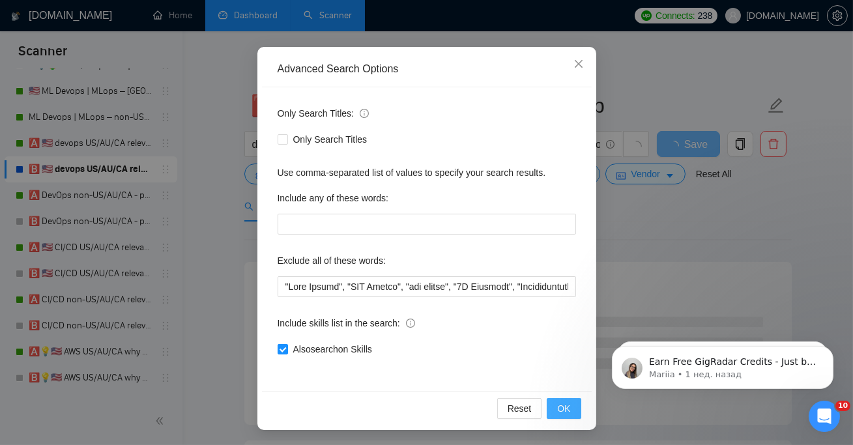
click at [554, 406] on button "OK" at bounding box center [564, 408] width 34 height 21
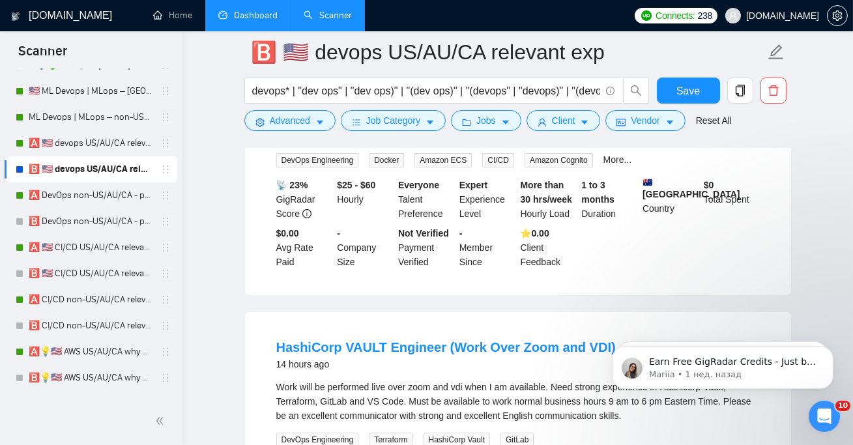
scroll to position [228, 0]
